Goal: Check status: Check status

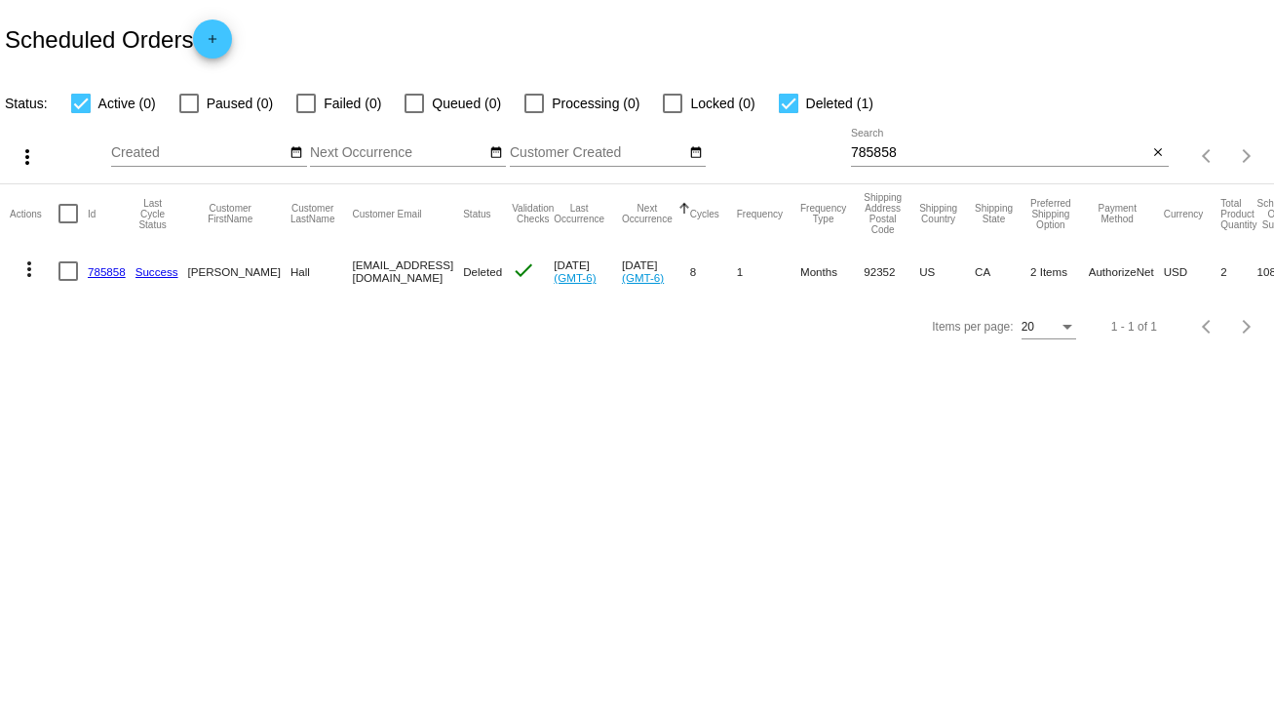
click at [447, 54] on div "Scheduled Orders add" at bounding box center [637, 39] width 1274 height 78
click at [1152, 157] on mat-icon "close" at bounding box center [1158, 153] width 14 height 16
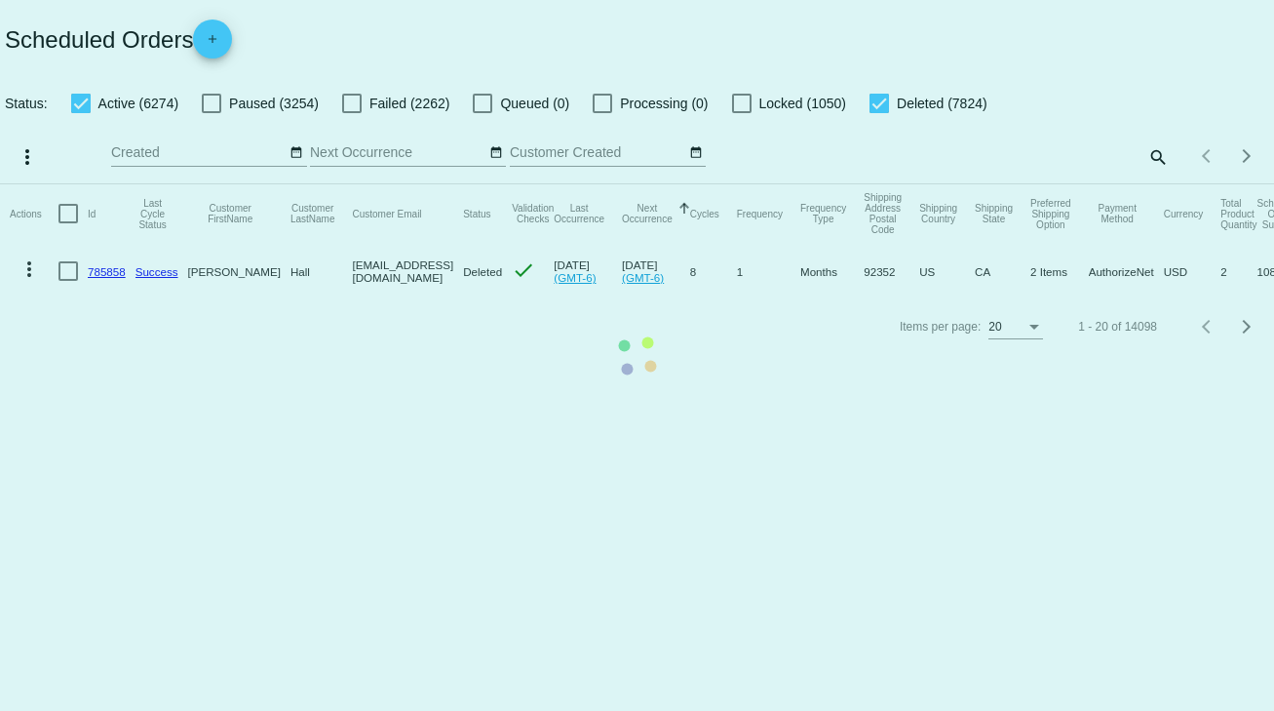
drag, startPoint x: 305, startPoint y: 261, endPoint x: 404, endPoint y: 279, distance: 100.0
click at [404, 279] on mat-table "Actions Id Last Cycle Status Customer FirstName Customer LastName Customer Emai…" at bounding box center [637, 241] width 1274 height 115
